Goal: Task Accomplishment & Management: Complete application form

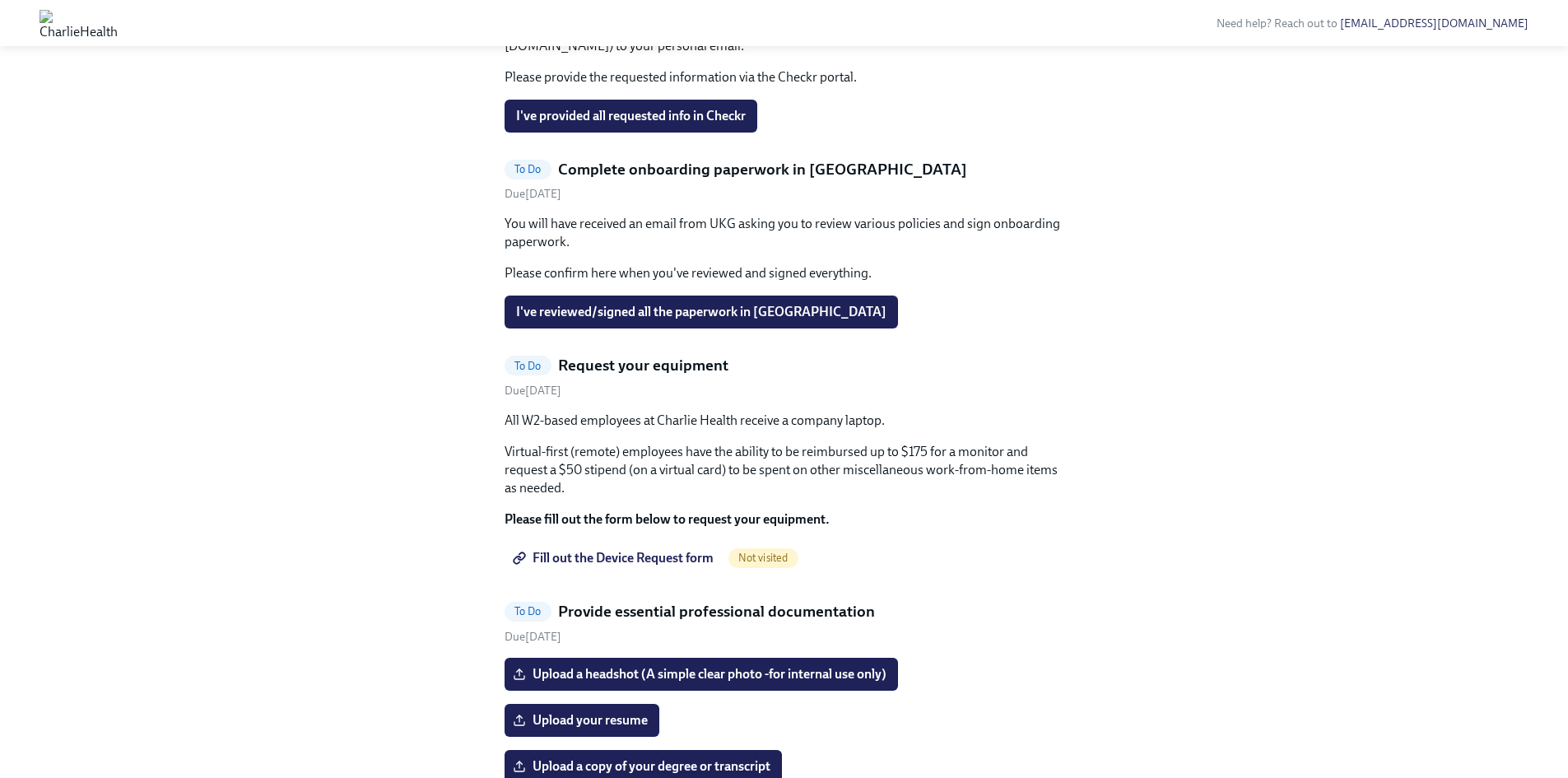
scroll to position [826, 0]
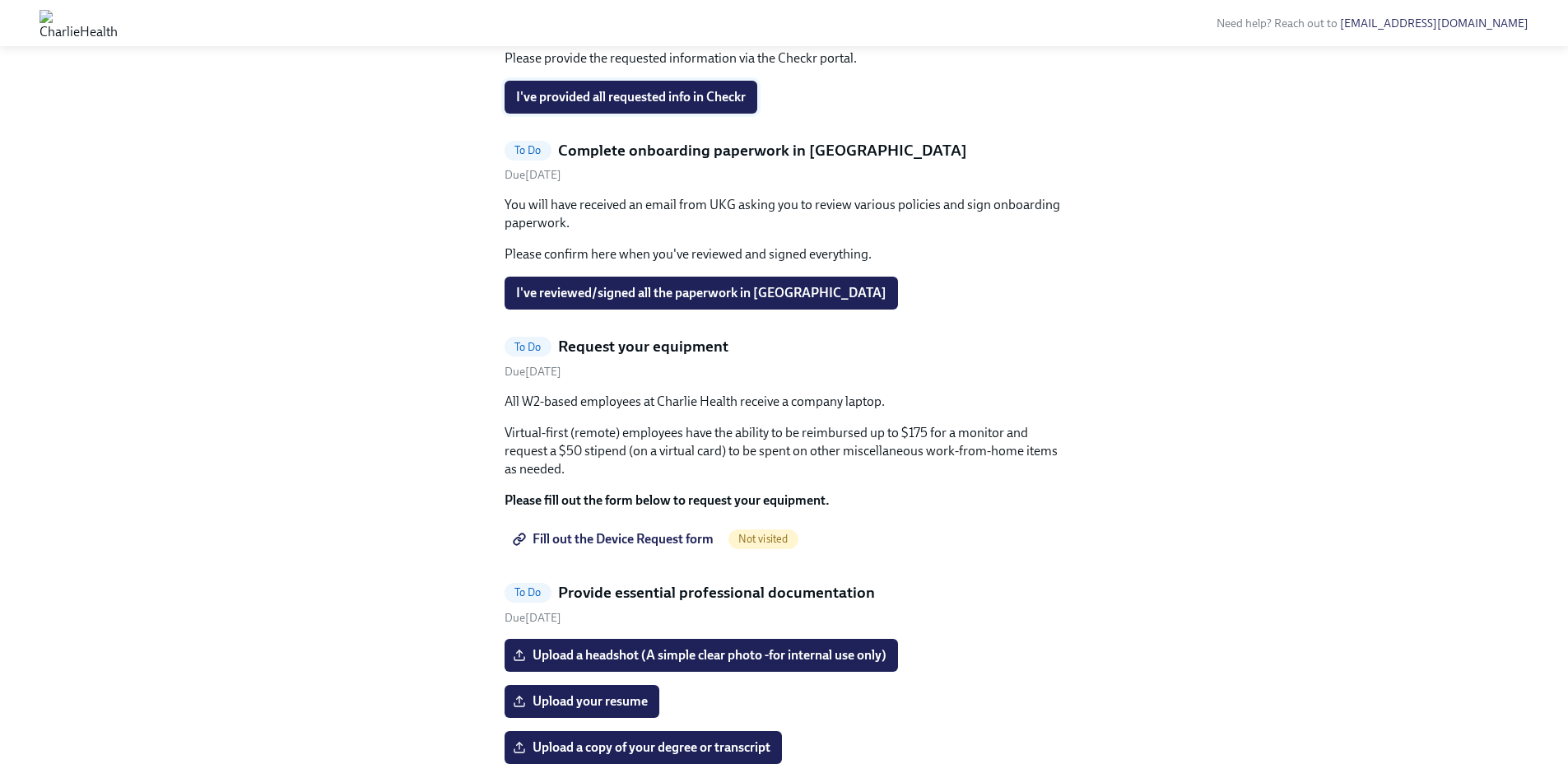
click at [693, 105] on span "I've provided all requested info in Checkr" at bounding box center [631, 97] width 229 height 17
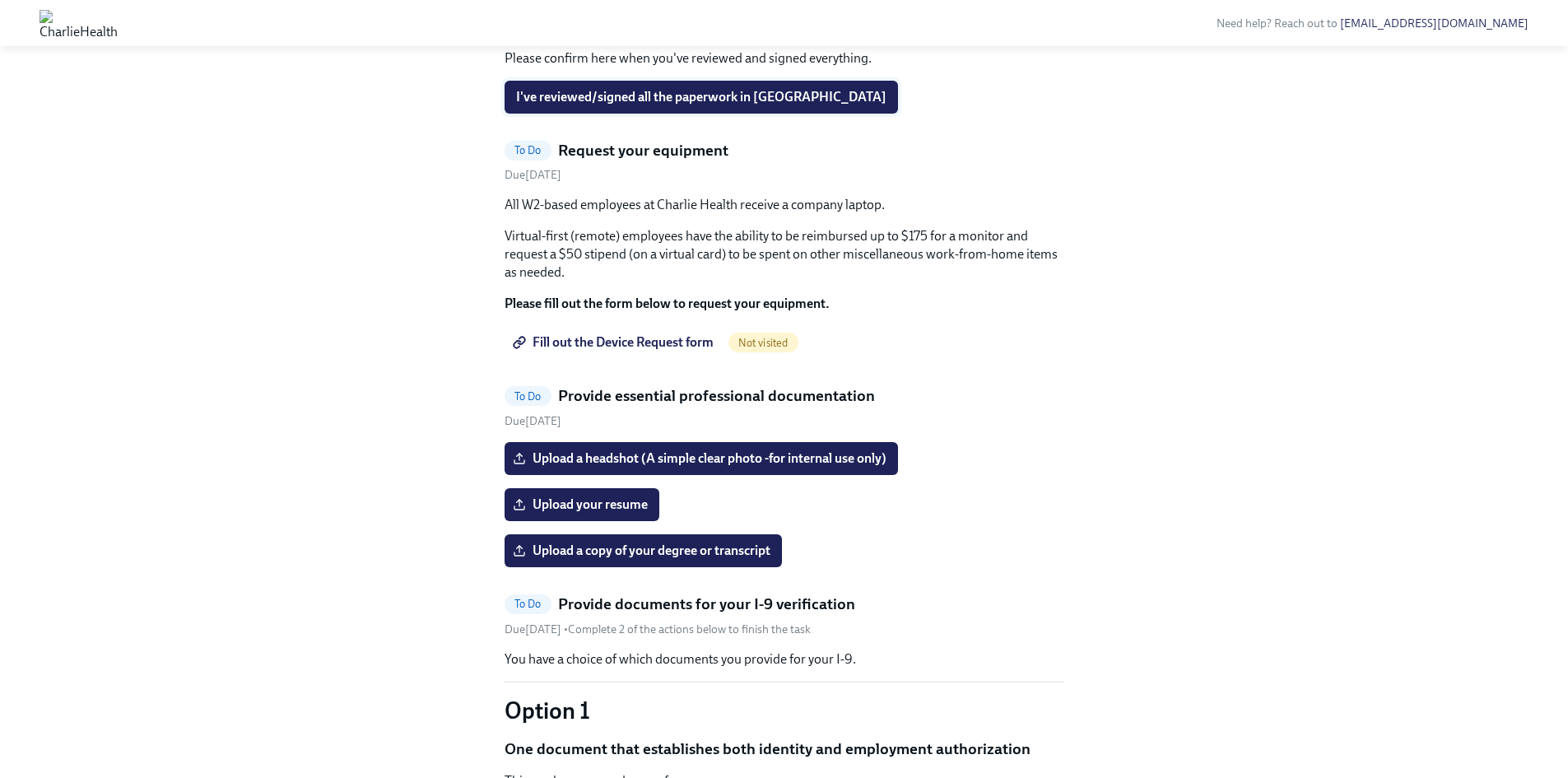
click at [734, 105] on span "I've reviewed/signed all the paperwork in [GEOGRAPHIC_DATA]" at bounding box center [701, 97] width 370 height 17
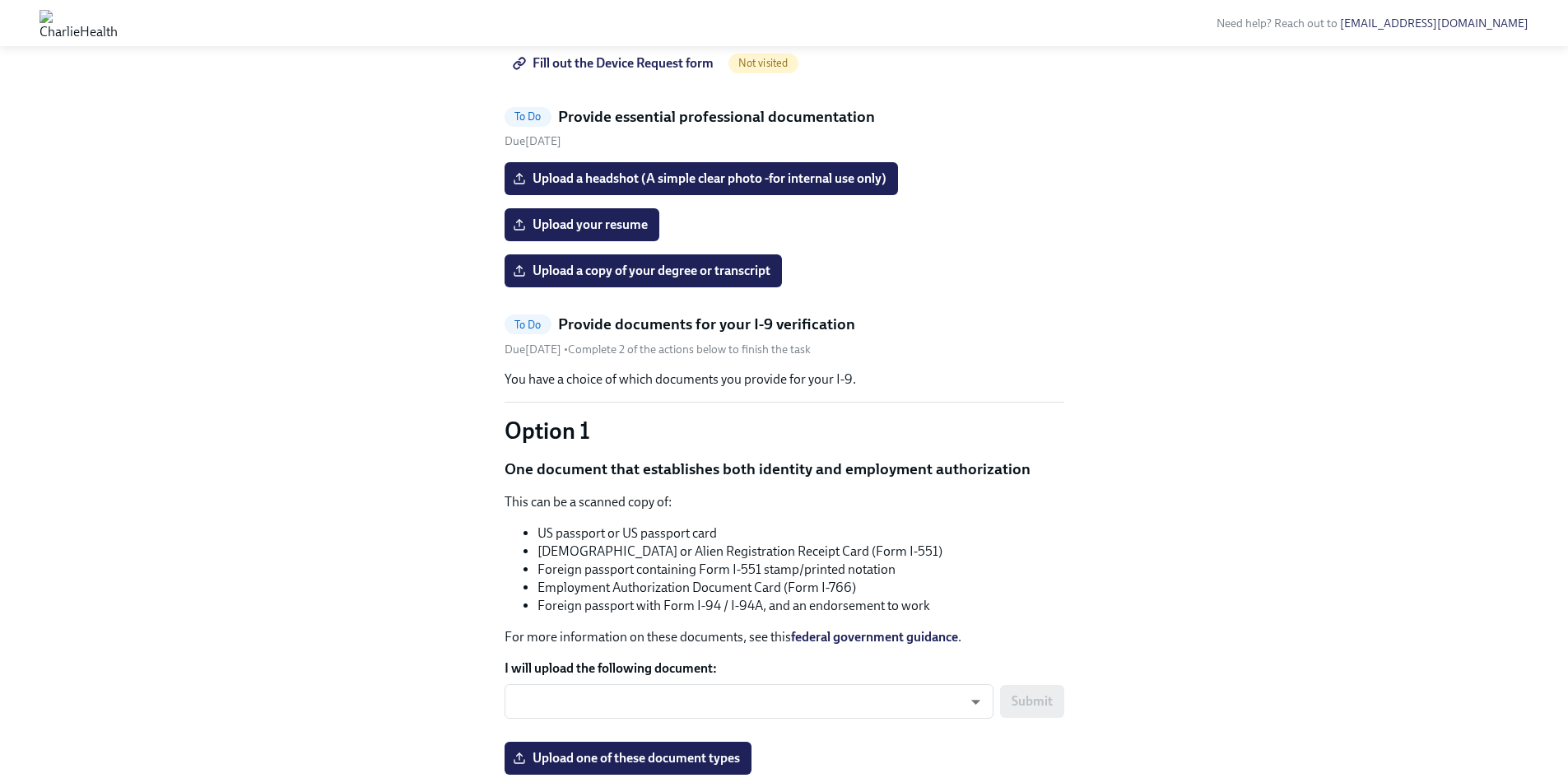
scroll to position [908, 0]
click at [653, 73] on span "Fill out the Device Request form" at bounding box center [615, 64] width 198 height 17
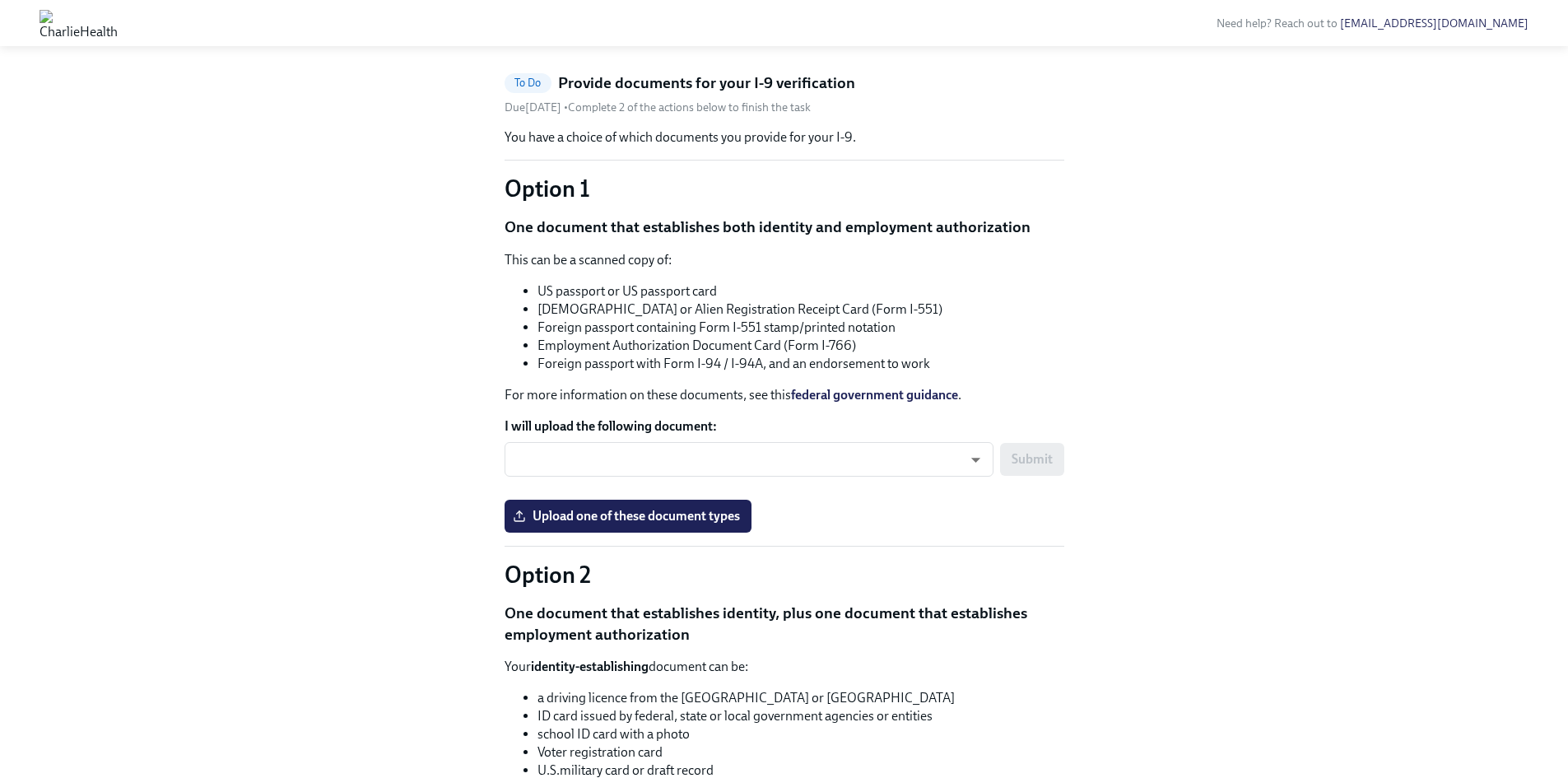
scroll to position [912, 0]
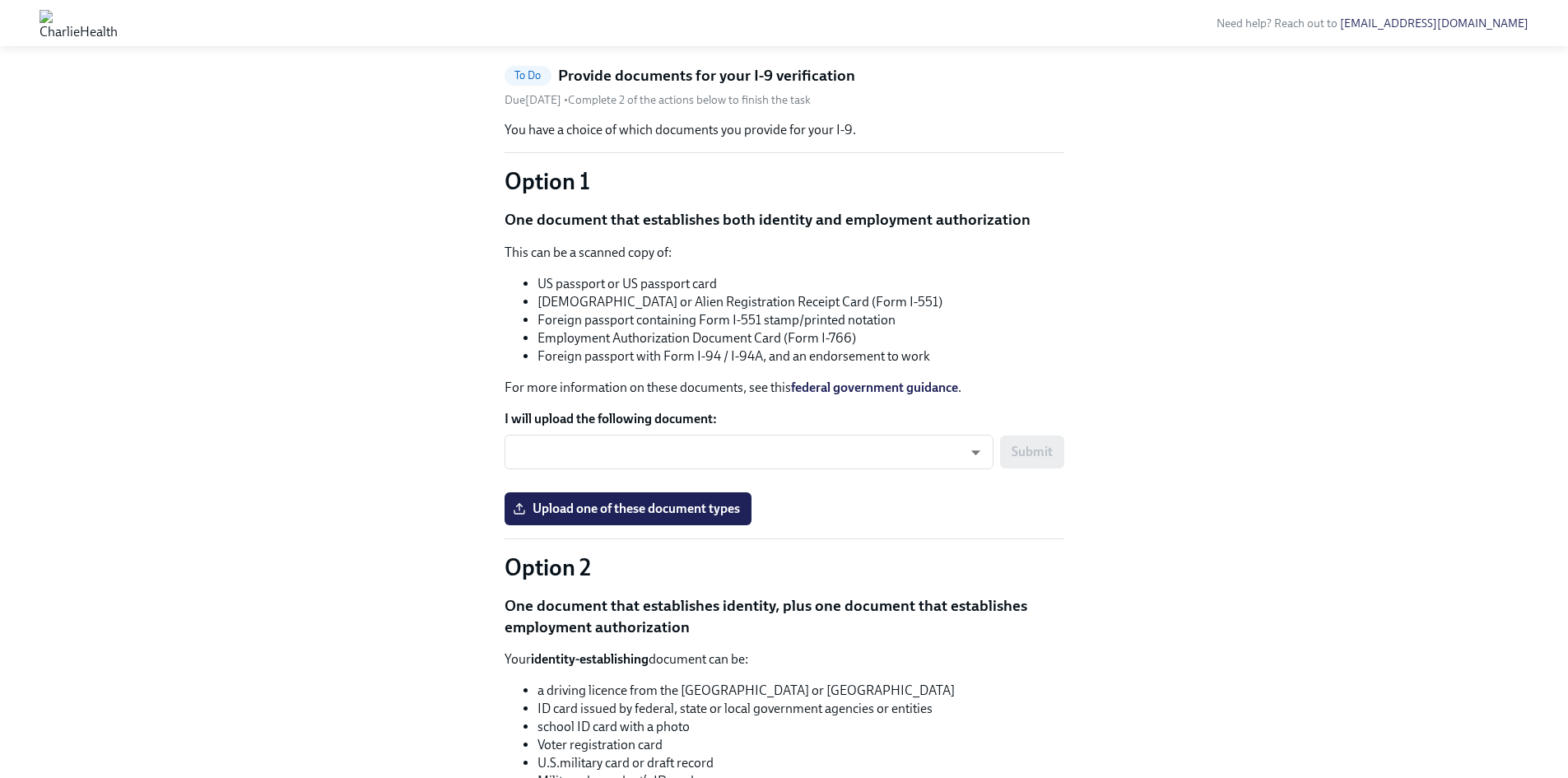
click at [0, 0] on input "Upload your resume" at bounding box center [0, 0] width 0 height 0
click at [0, 0] on input "[PERSON_NAME] Resume - [DATE] (1).pdf" at bounding box center [0, 0] width 0 height 0
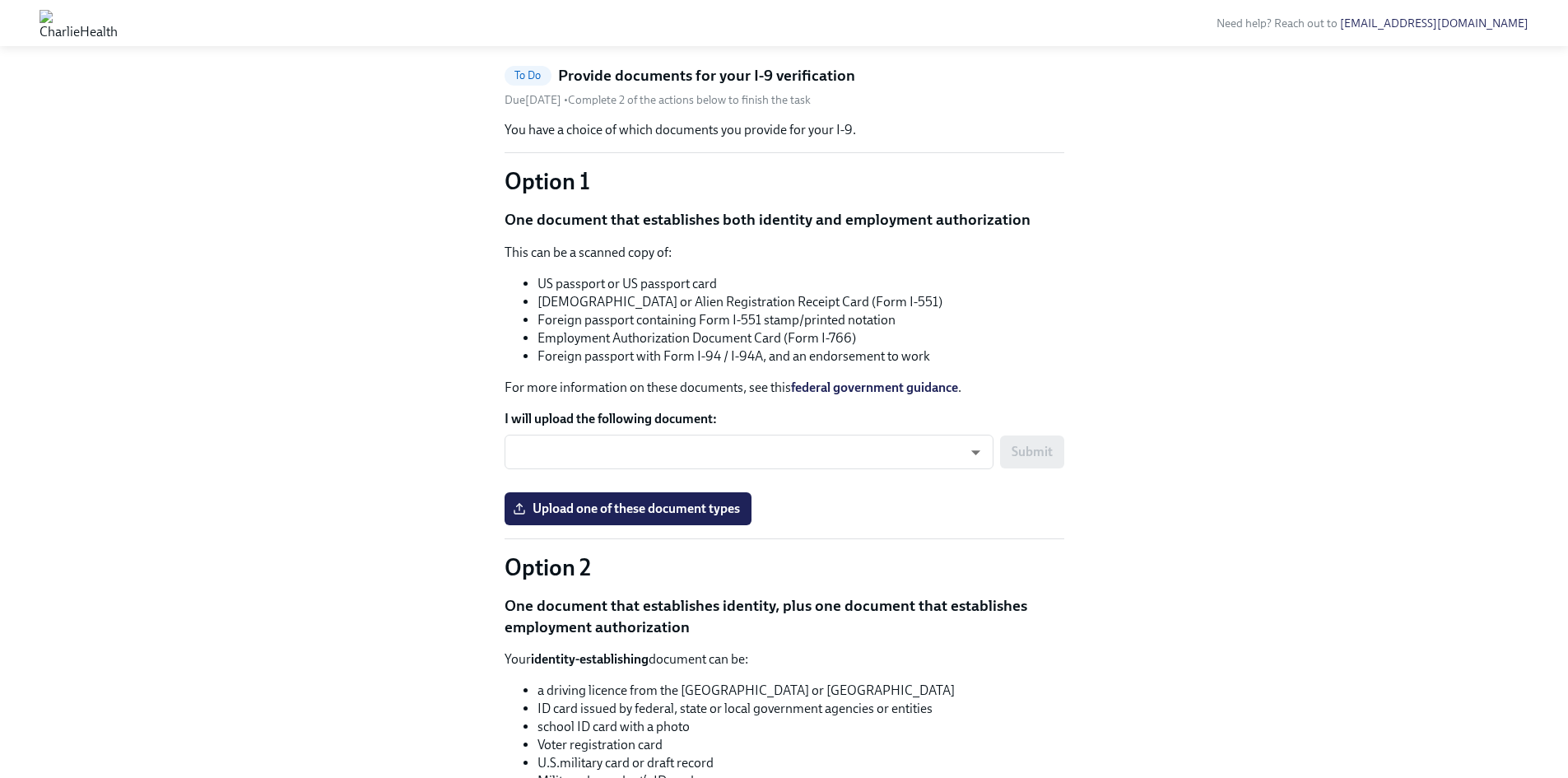
click at [0, 0] on input "[PERSON_NAME] Resume - [DATE] (1).pdf" at bounding box center [0, 0] width 0 height 0
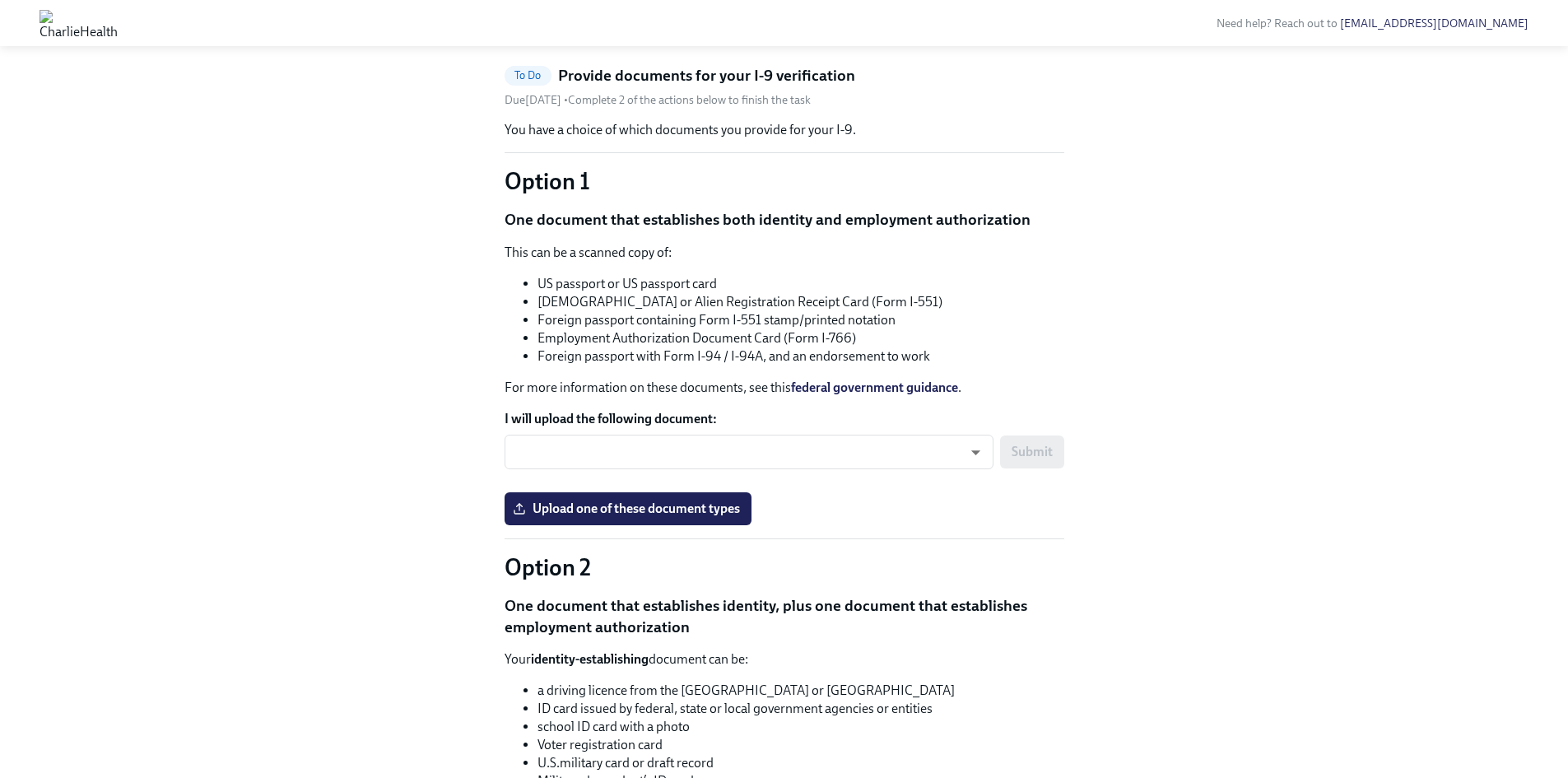
click at [646, 31] on span "Upload a copy of your degree or transcript" at bounding box center [643, 22] width 254 height 17
click at [0, 0] on input "Upload a copy of your degree or transcript" at bounding box center [0, 0] width 0 height 0
click at [0, 0] on input "Upload a headshot (A simple clear photo -for internal use only)" at bounding box center [0, 0] width 0 height 0
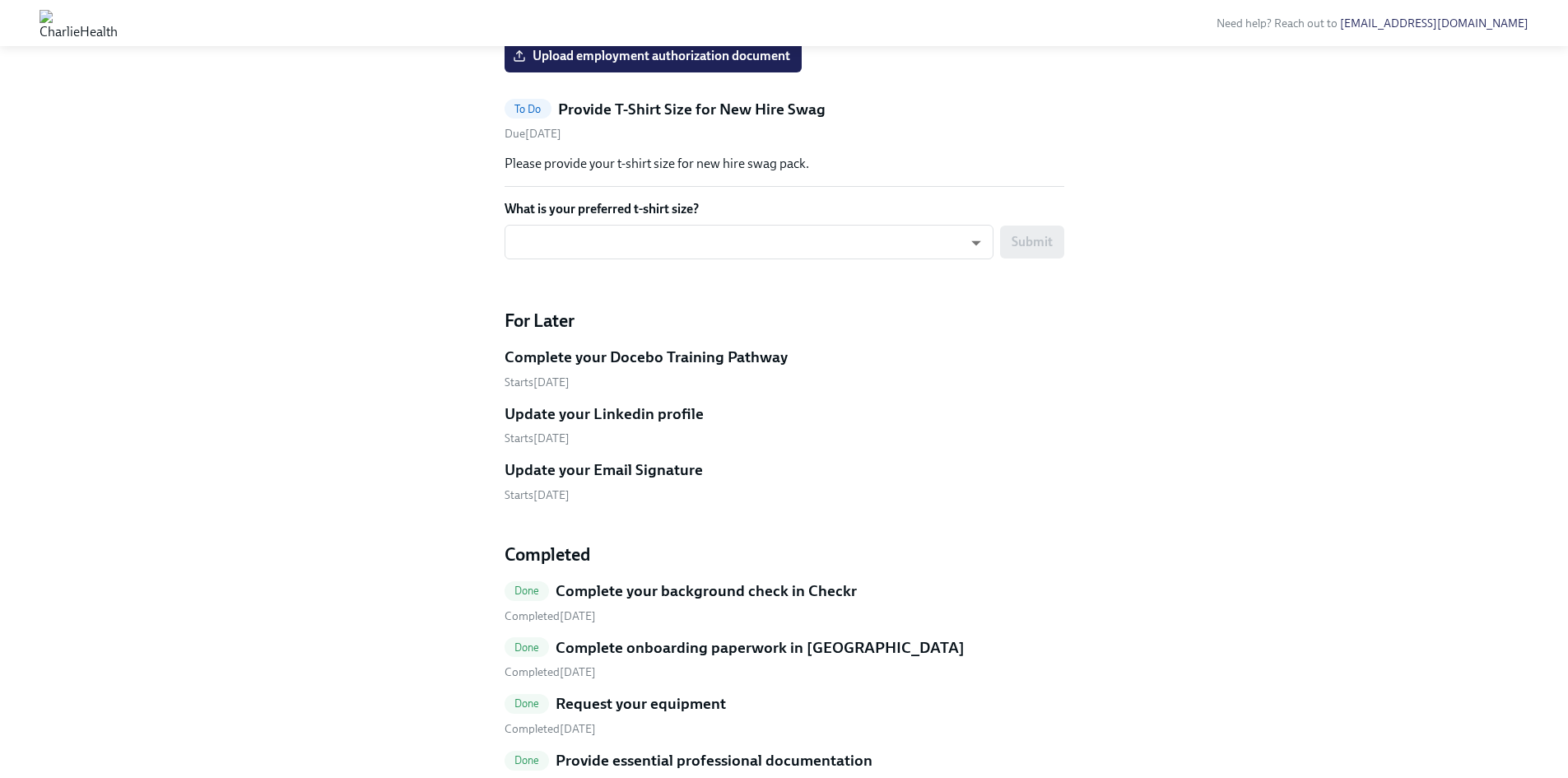
scroll to position [1750, 0]
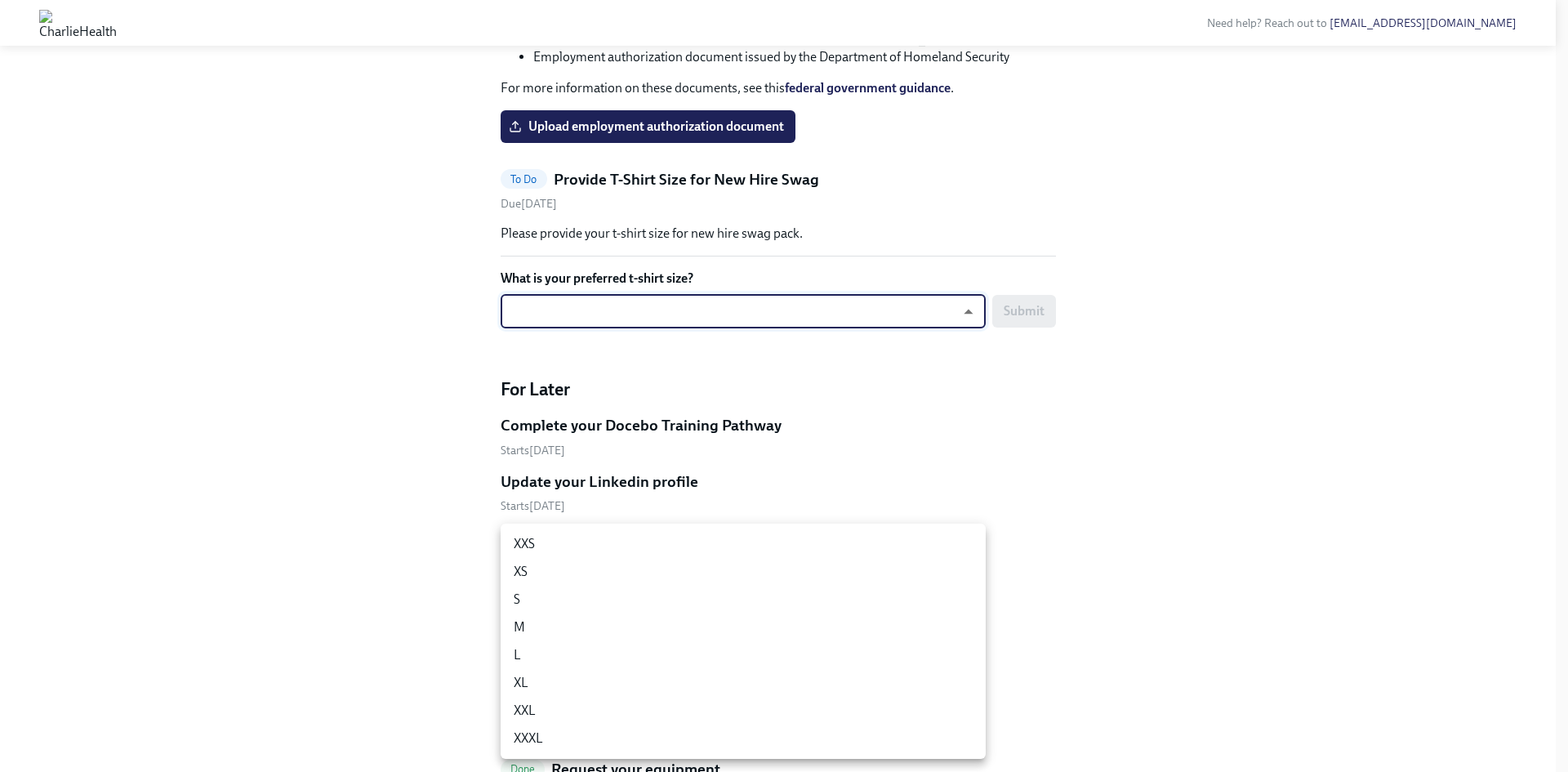
click at [610, 624] on li "M" at bounding box center [743, 627] width 485 height 28
type input "UEGyU4SCa"
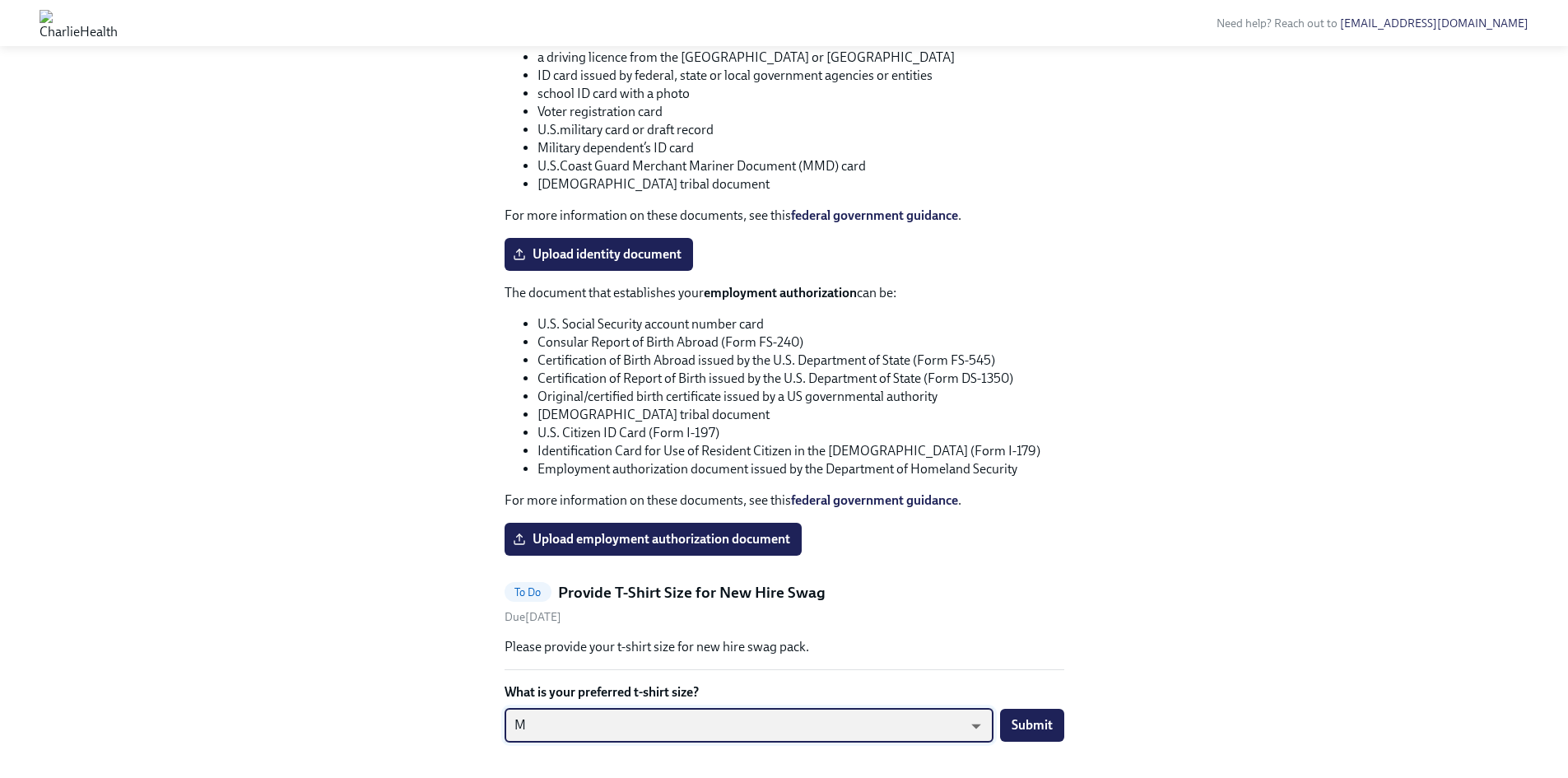
scroll to position [1009, 0]
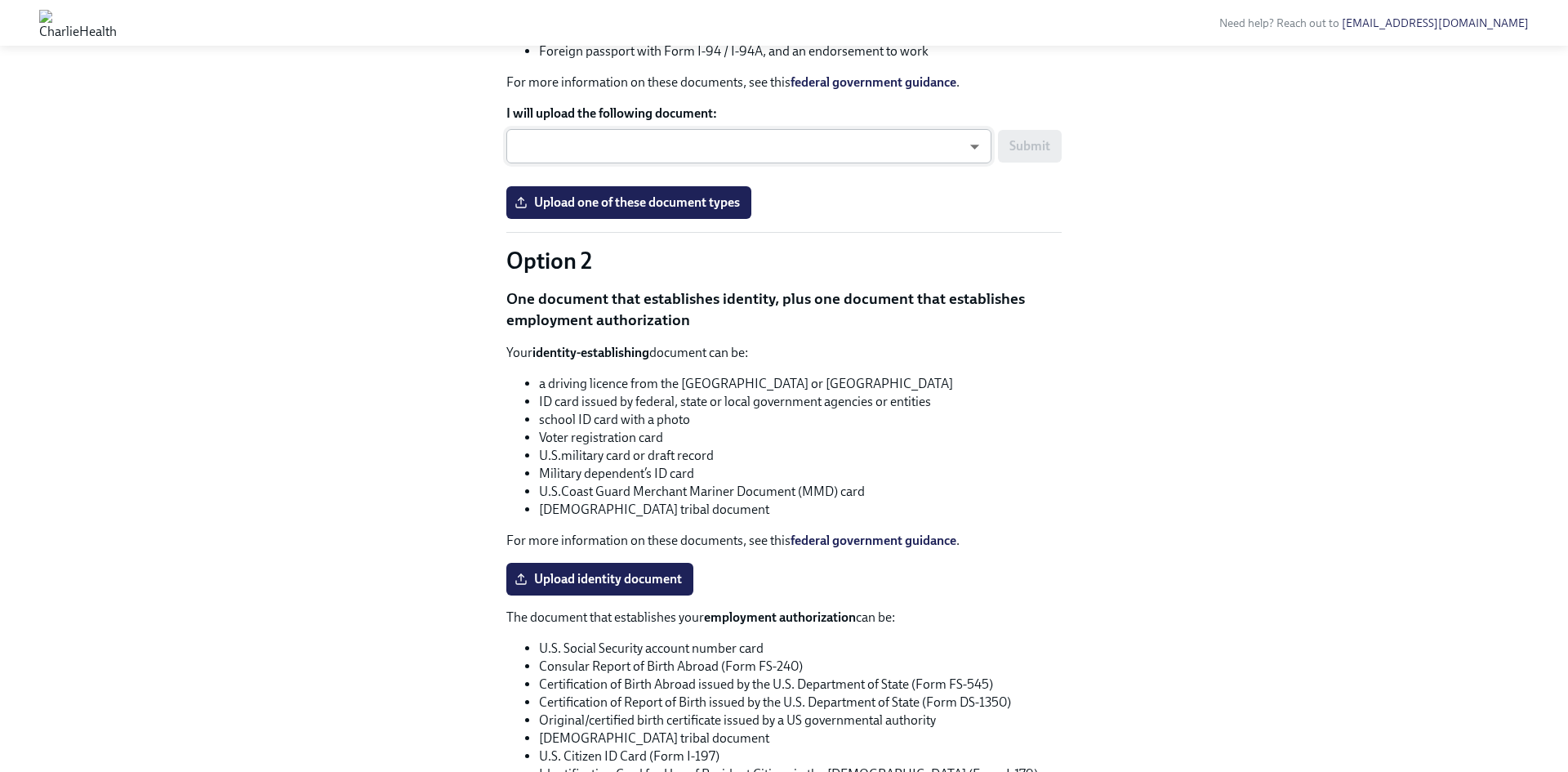
click at [882, 407] on body "Need help? Reach out to [EMAIL_ADDRESS][DOMAIN_NAME] Hi [PERSON_NAME]! This is …" at bounding box center [784, 327] width 1568 height 2657
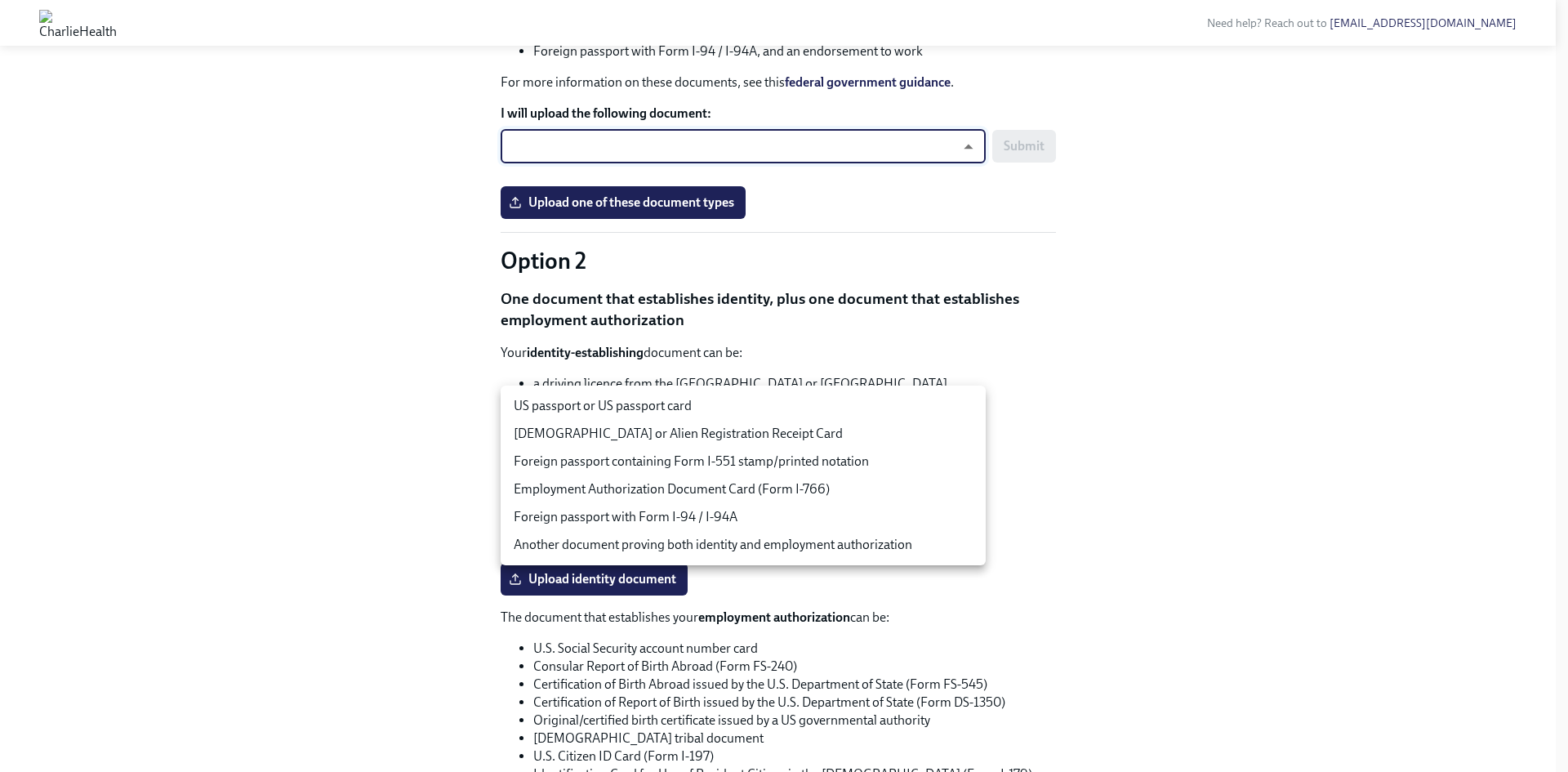
click at [1143, 485] on div at bounding box center [784, 386] width 1568 height 772
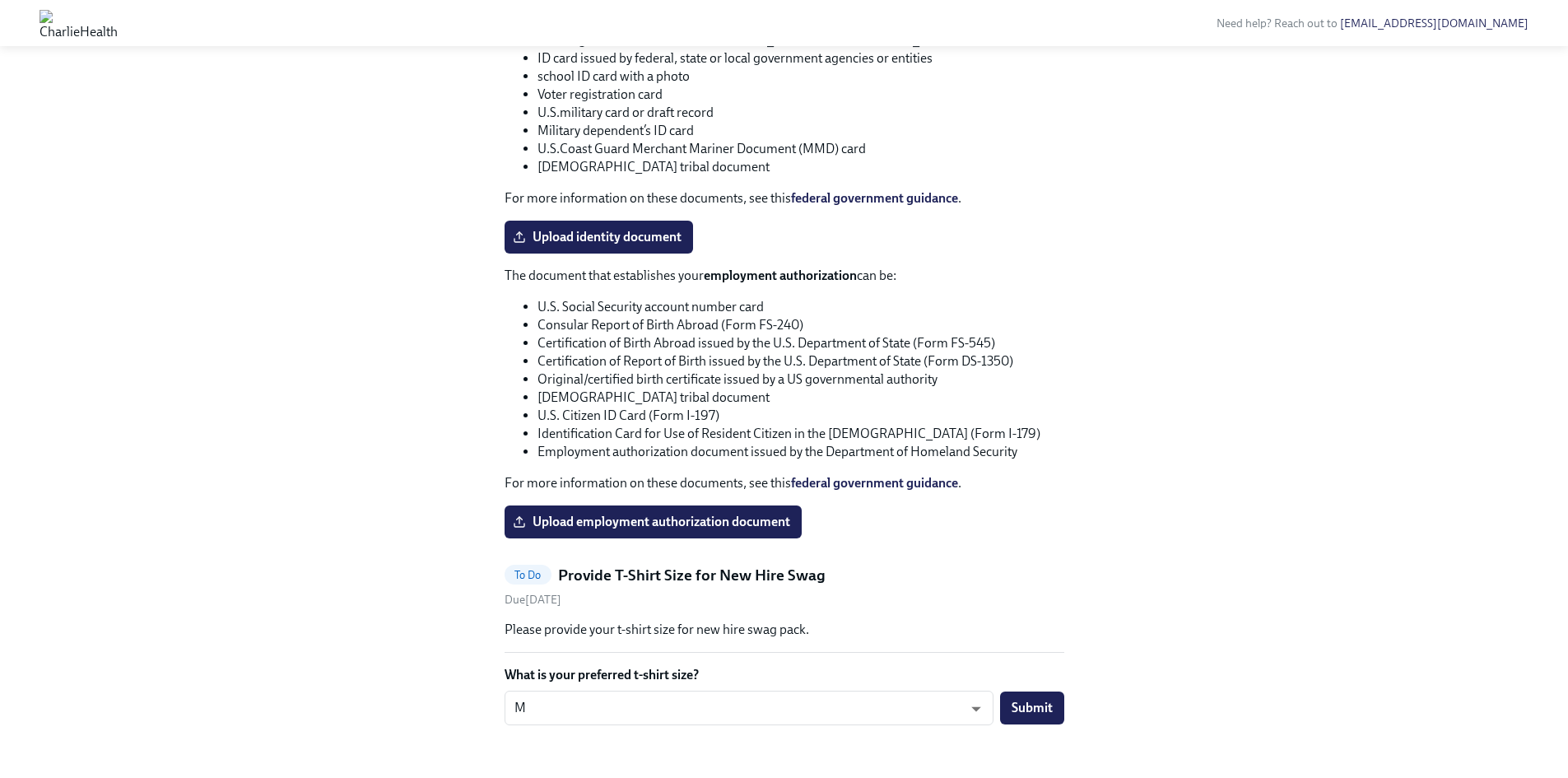
scroll to position [1338, 0]
